Goal: Task Accomplishment & Management: Manage account settings

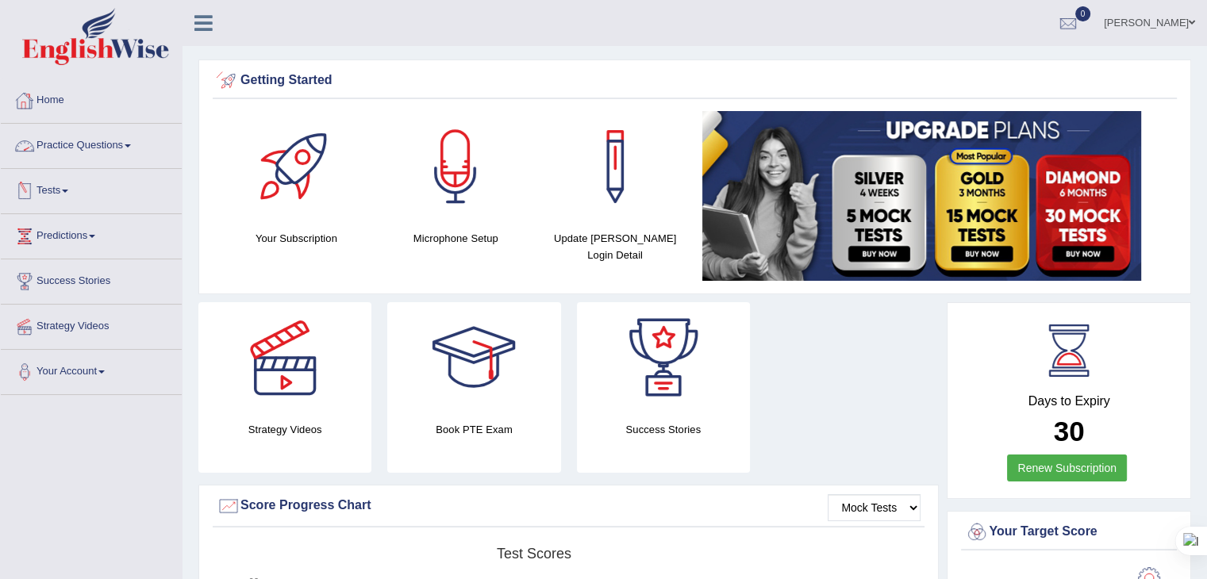
click at [48, 189] on link "Tests" at bounding box center [91, 189] width 181 height 40
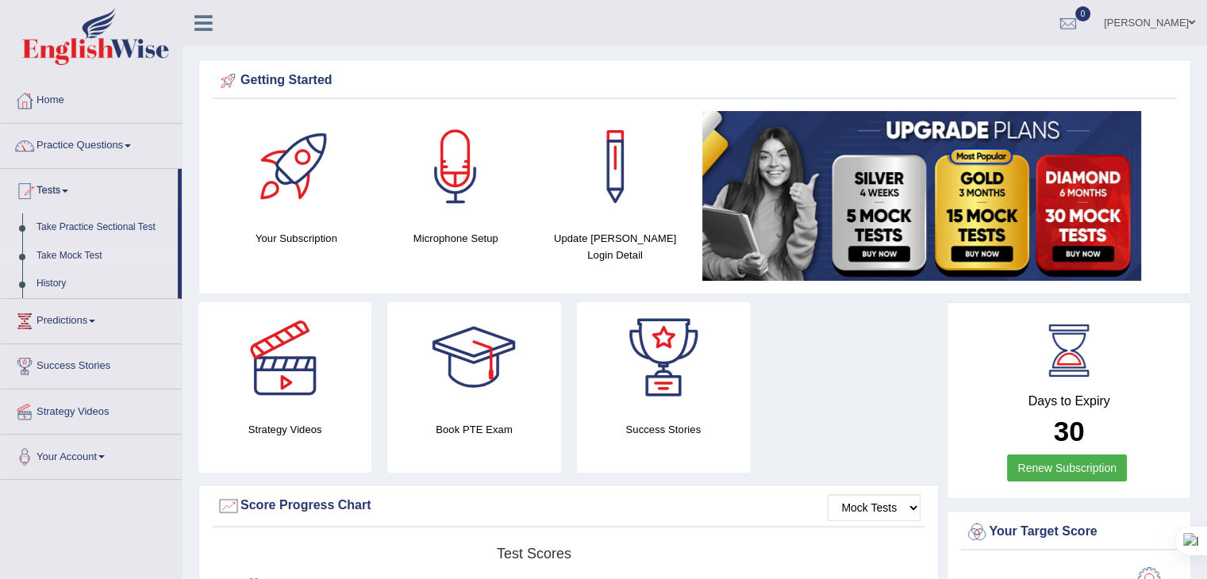
click at [58, 255] on link "Take Mock Test" at bounding box center [103, 256] width 148 height 29
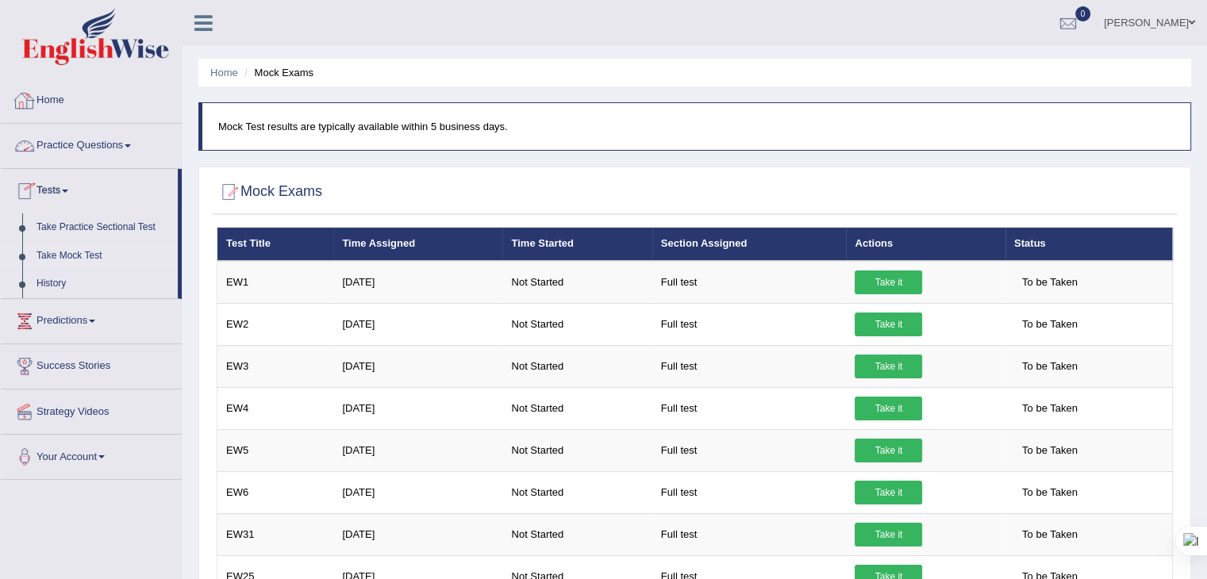
click at [52, 99] on link "Home" at bounding box center [91, 99] width 181 height 40
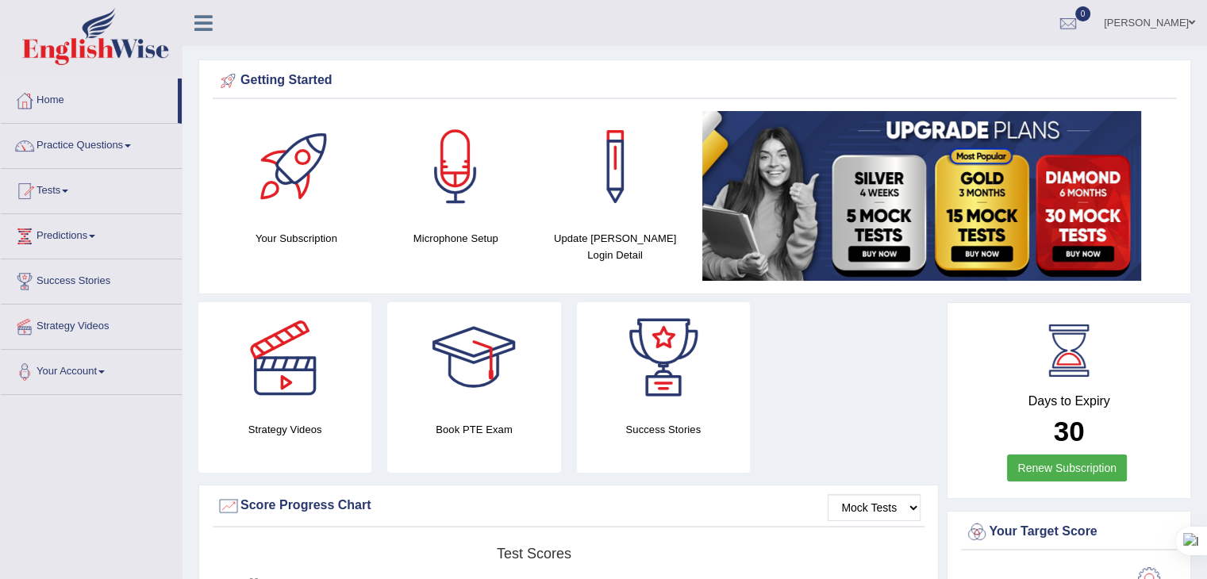
click at [1154, 19] on link "sergio torres" at bounding box center [1149, 20] width 115 height 41
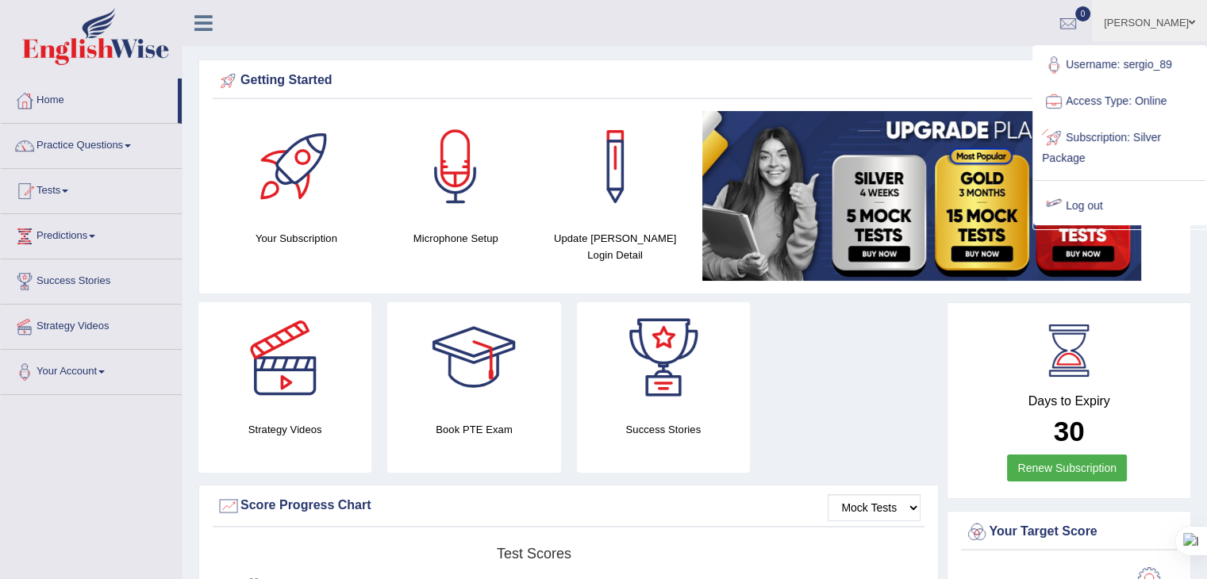
click at [1064, 197] on div at bounding box center [1054, 206] width 24 height 24
